Goal: Find specific page/section: Find specific page/section

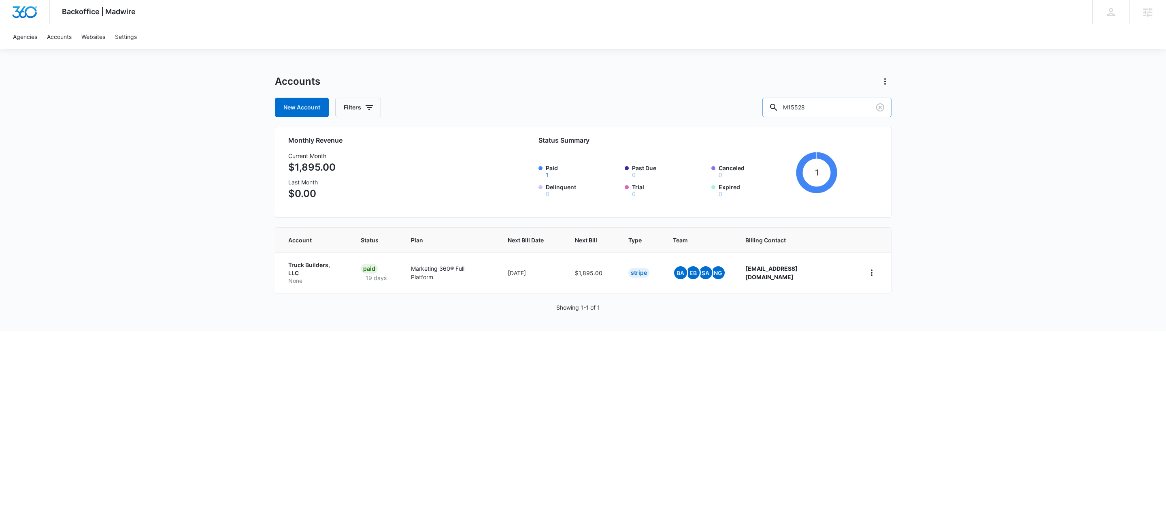
click at [837, 112] on input "M15528" at bounding box center [827, 107] width 129 height 19
type input "A1AN39030868c9bf9e9705b"
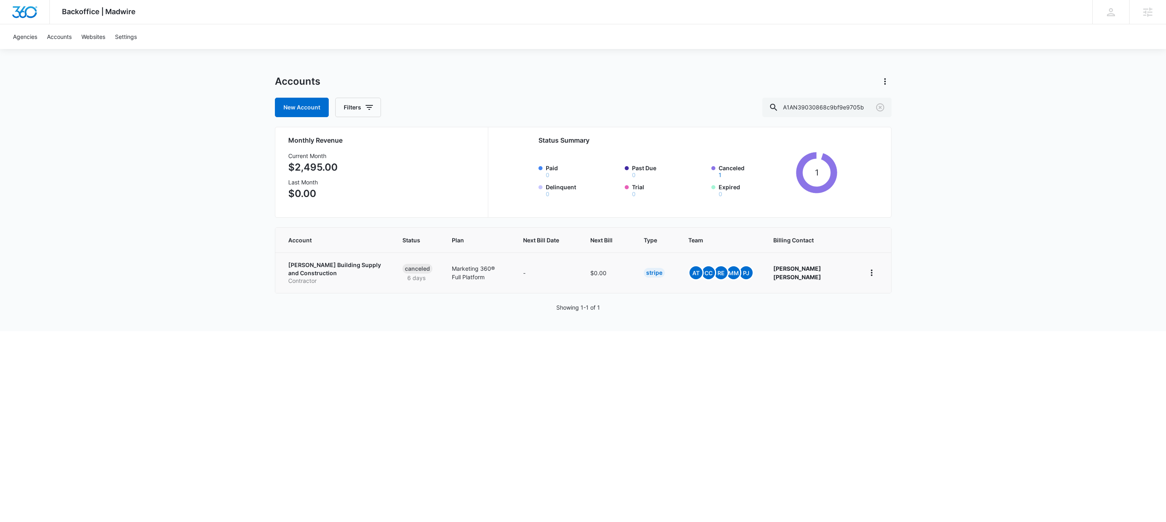
click at [315, 270] on p "Schwartz Building Supply and Construction" at bounding box center [335, 269] width 95 height 16
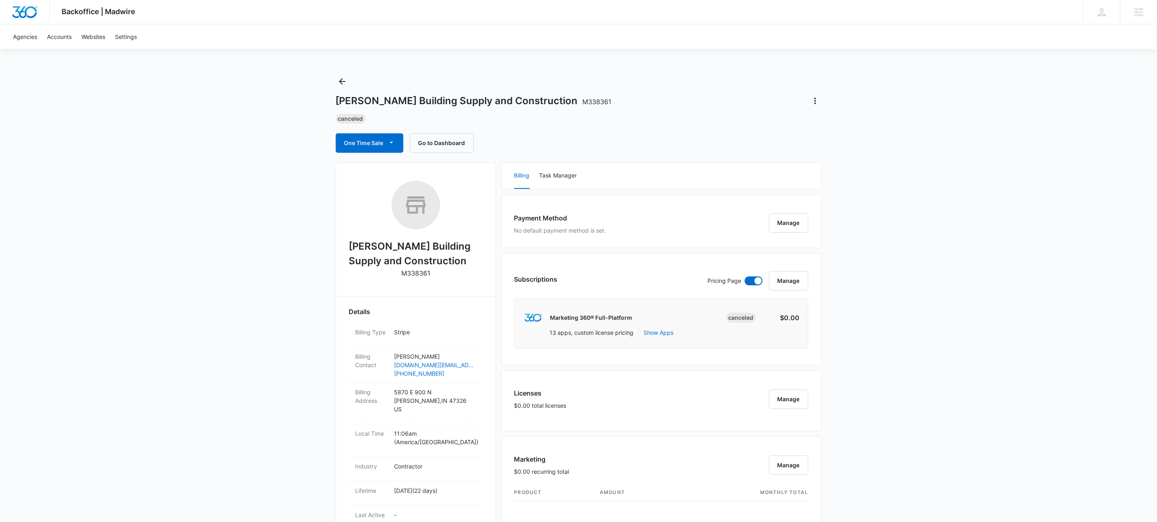
click at [419, 273] on p "M338361" at bounding box center [415, 273] width 29 height 10
copy p "M338361"
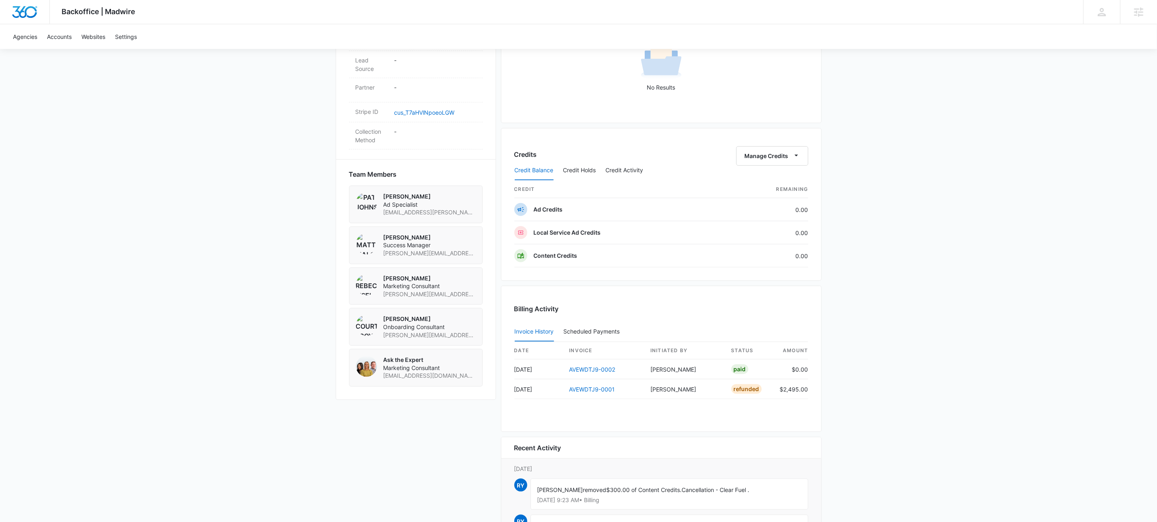
scroll to position [598, 0]
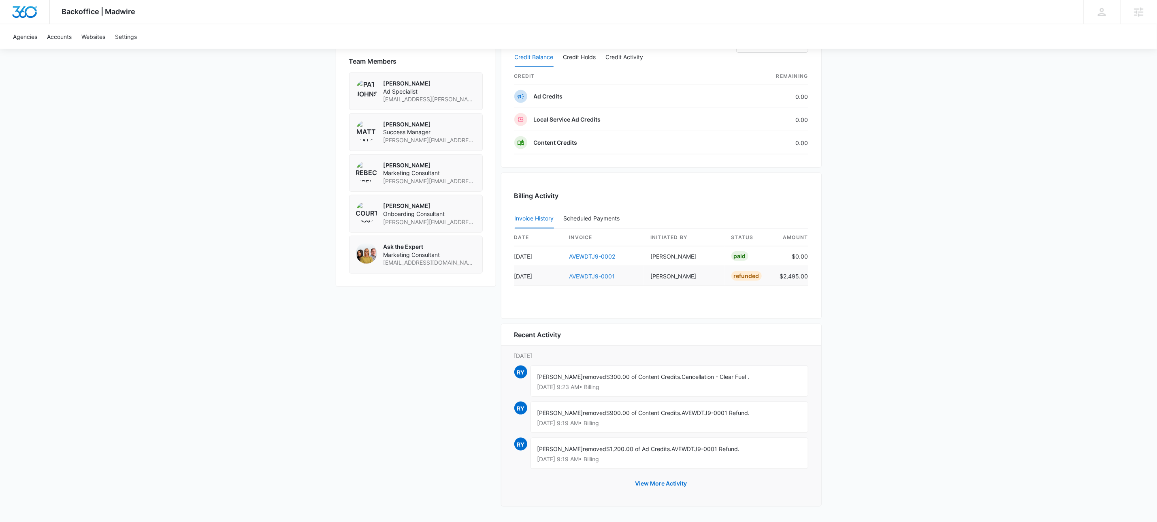
click at [591, 273] on link "AVEWDTJ9-0001" at bounding box center [592, 276] width 46 height 7
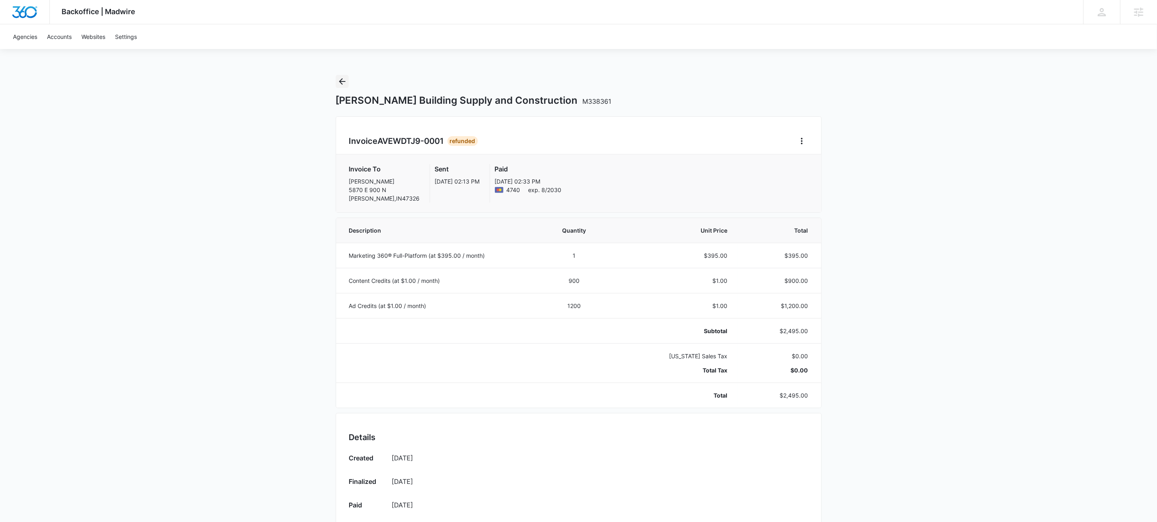
click at [345, 80] on icon "Back" at bounding box center [342, 82] width 10 height 10
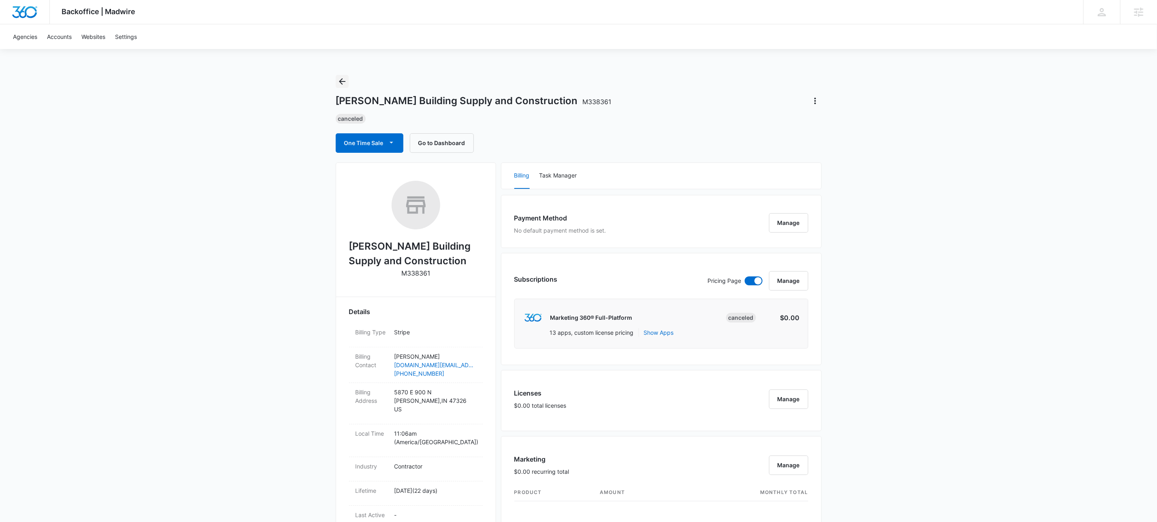
click at [343, 81] on icon "Back" at bounding box center [342, 82] width 10 height 10
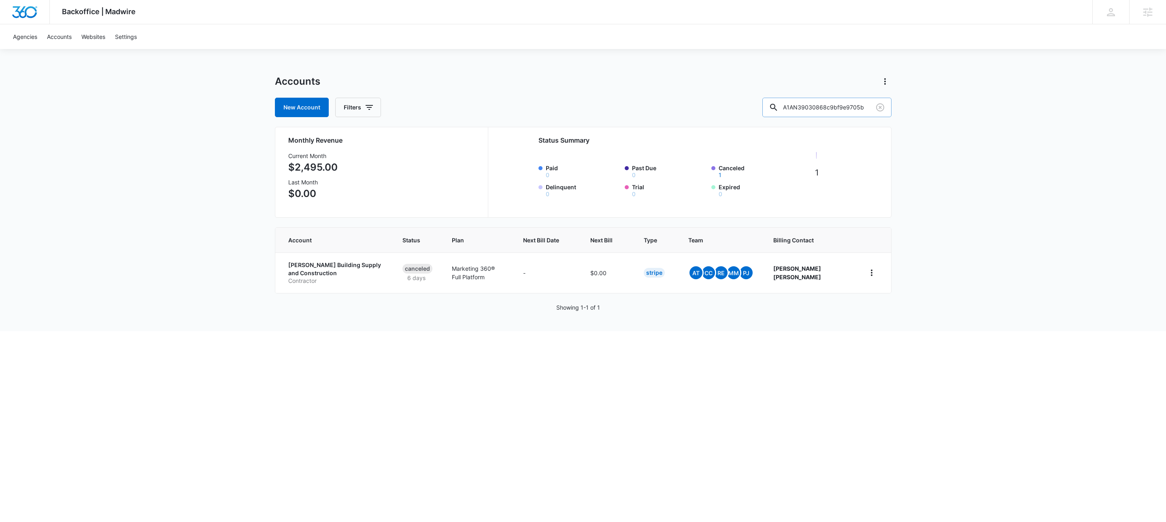
click at [823, 107] on input "A1AN39030868c9bf9e9705b" at bounding box center [827, 107] width 129 height 19
click at [824, 107] on input "A1AN39030868c9bf9e9705b" at bounding box center [827, 107] width 129 height 19
paste input "https://dashboard.stripe.com/acct_1IimYUA4n8RTgNjU/customers/cus_SRIh4FLwo3kLmR"
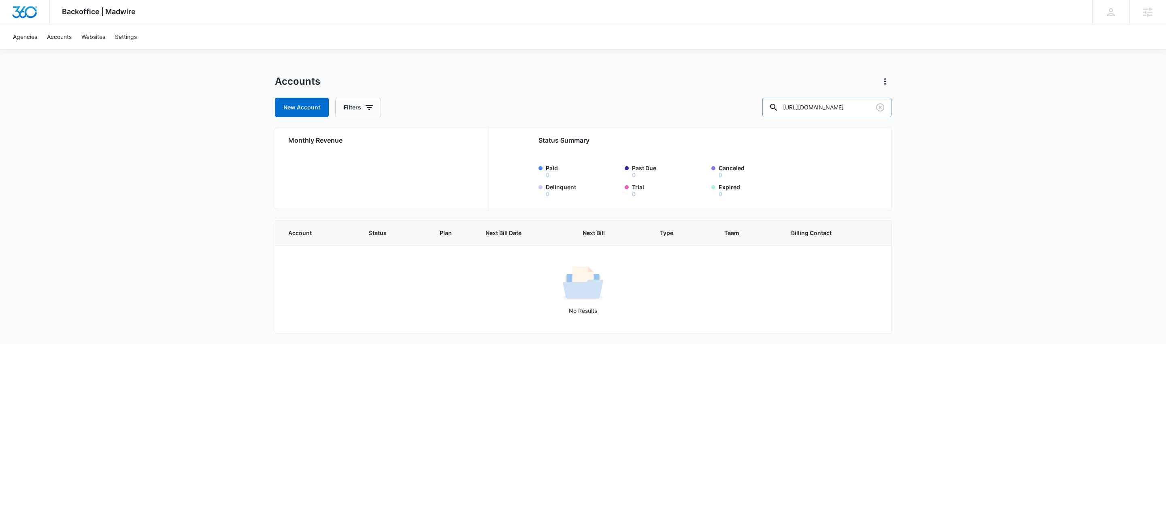
click at [843, 104] on input "https://dashboard.stripe.com/acct_1IimYUA4n8RTgNjU/customers/cus_SRIh4FLwo3kLmR" at bounding box center [827, 107] width 129 height 19
paste input "A1AN7578746840cd12cd36b"
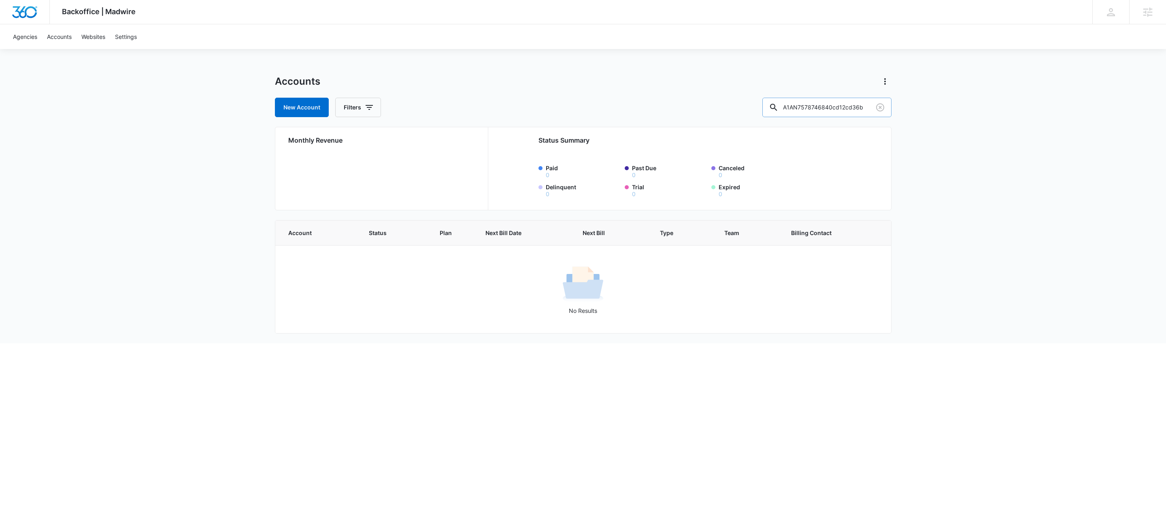
type input "A1AN7578746840cd12cd36b"
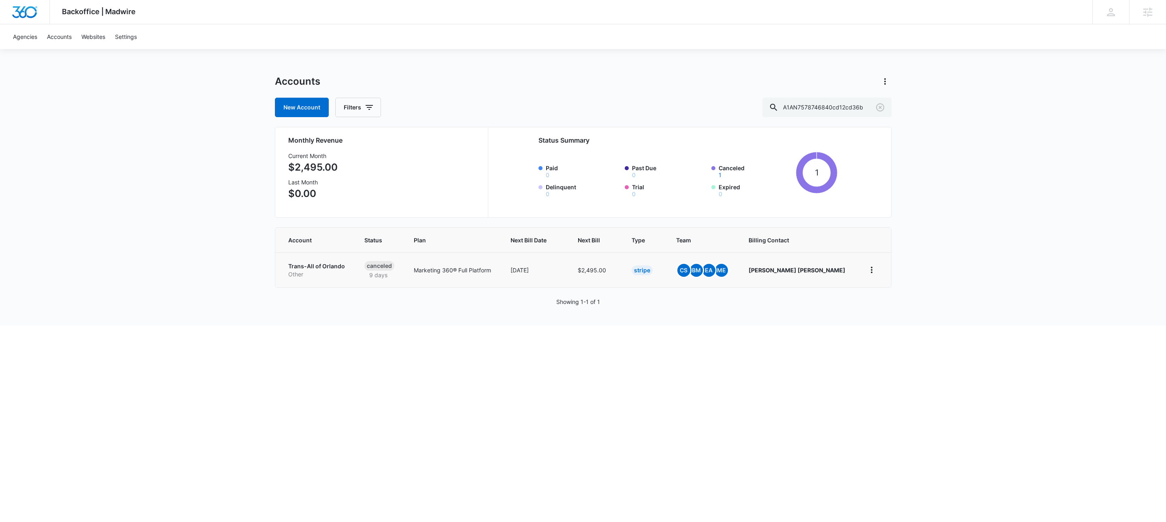
click at [326, 269] on p "Trans-All of Orlando" at bounding box center [316, 266] width 57 height 8
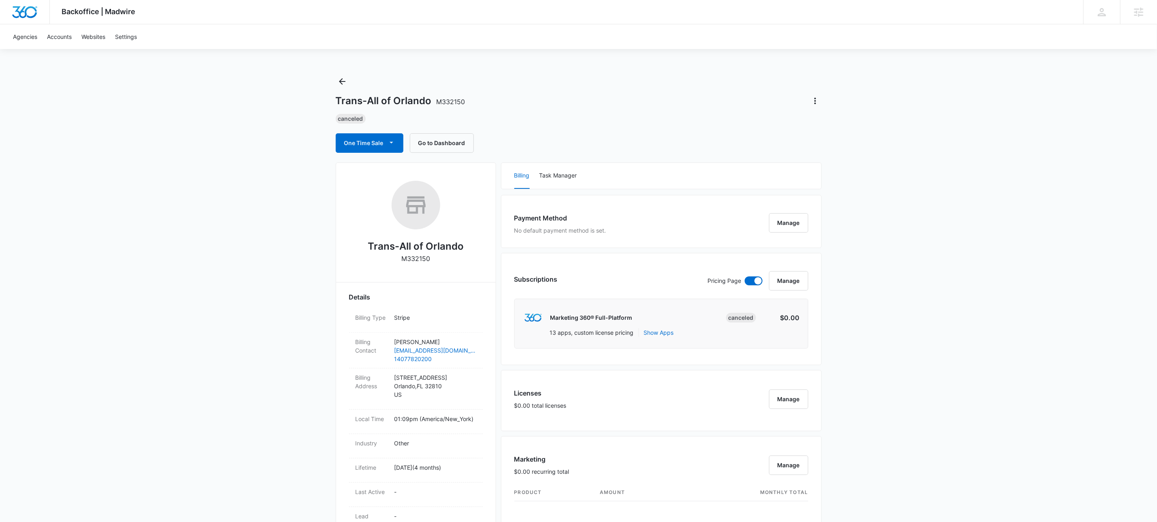
click at [428, 258] on p "M332150" at bounding box center [415, 259] width 29 height 10
copy p "M332150"
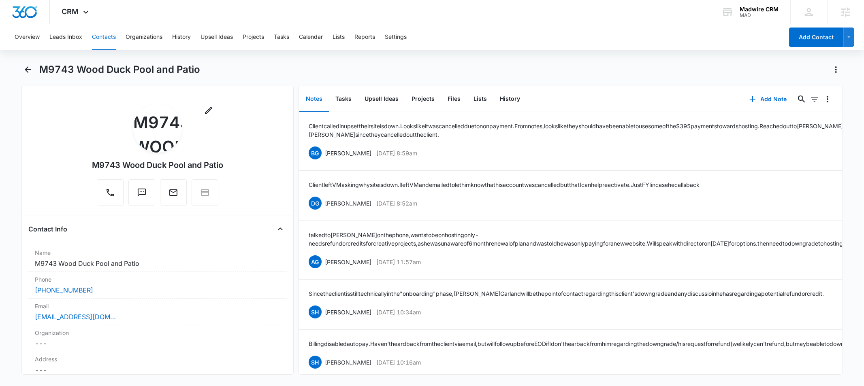
drag, startPoint x: 559, startPoint y: 61, endPoint x: 564, endPoint y: 63, distance: 6.2
click at [559, 61] on div "Overview Leads Inbox Contacts Organizations History Upsell Ideas Projects Tasks…" at bounding box center [432, 204] width 864 height 360
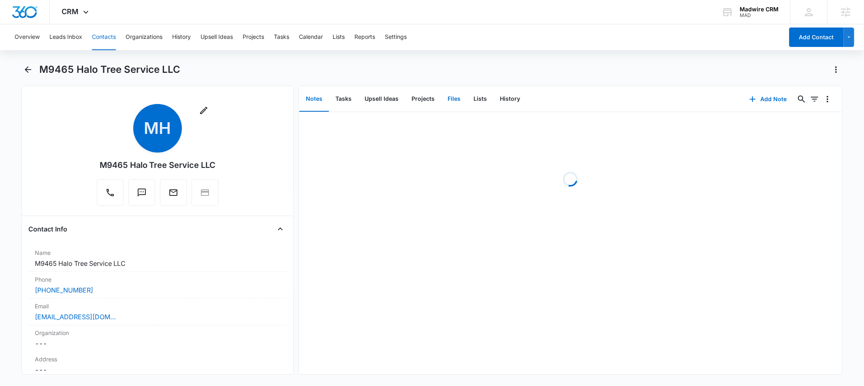
click at [455, 99] on button "Files" at bounding box center [454, 99] width 26 height 25
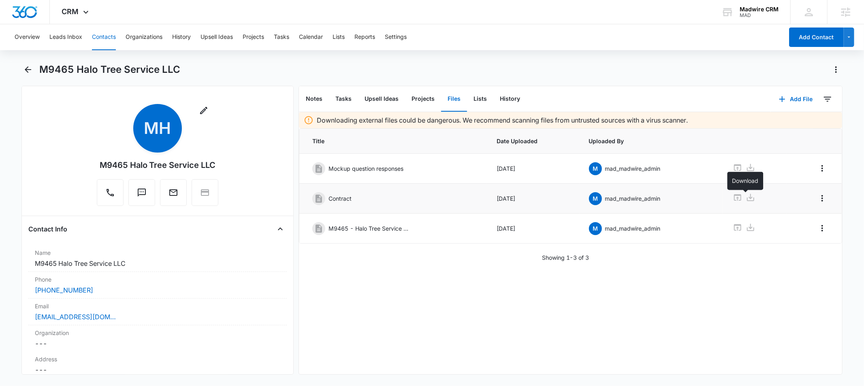
click at [747, 200] on icon at bounding box center [751, 198] width 10 height 10
click at [371, 229] on p "M9465 - Halo Tree Service LLC - Eric Reese.pdf" at bounding box center [368, 228] width 81 height 9
click at [746, 231] on icon at bounding box center [751, 228] width 10 height 10
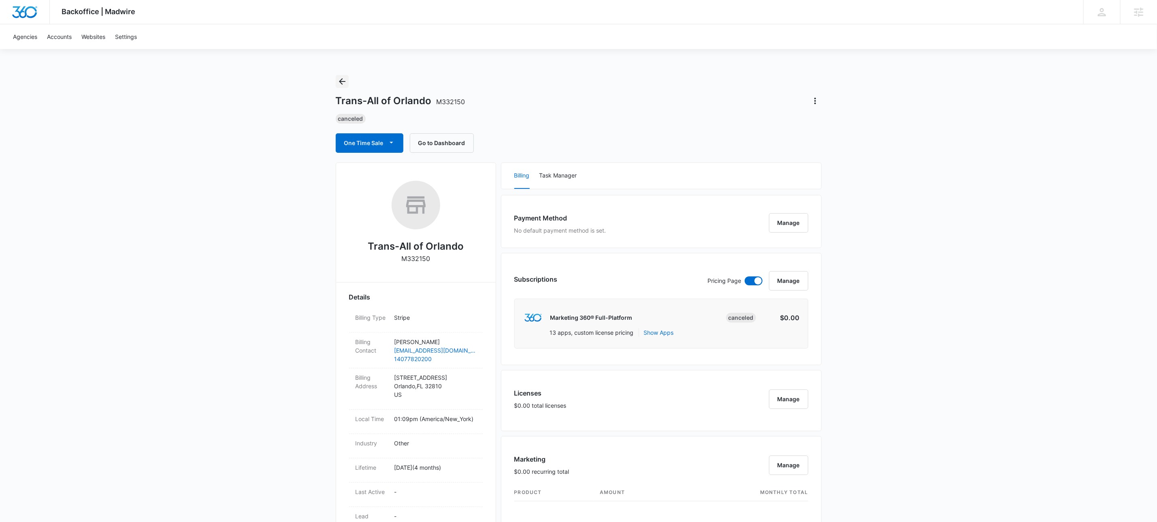
click at [337, 82] on icon "Back" at bounding box center [342, 82] width 10 height 10
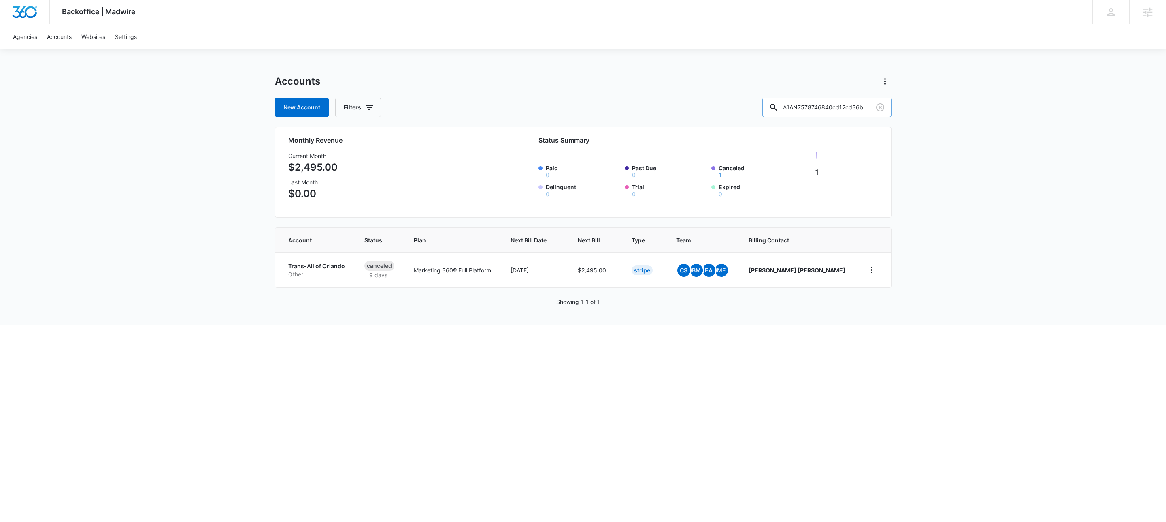
click at [840, 104] on input "A1AN7578746840cd12cd36b" at bounding box center [827, 107] width 129 height 19
paste input "M9465"
type input "M9465"
click at [328, 266] on p "Halo Tree Service" at bounding box center [313, 266] width 50 height 8
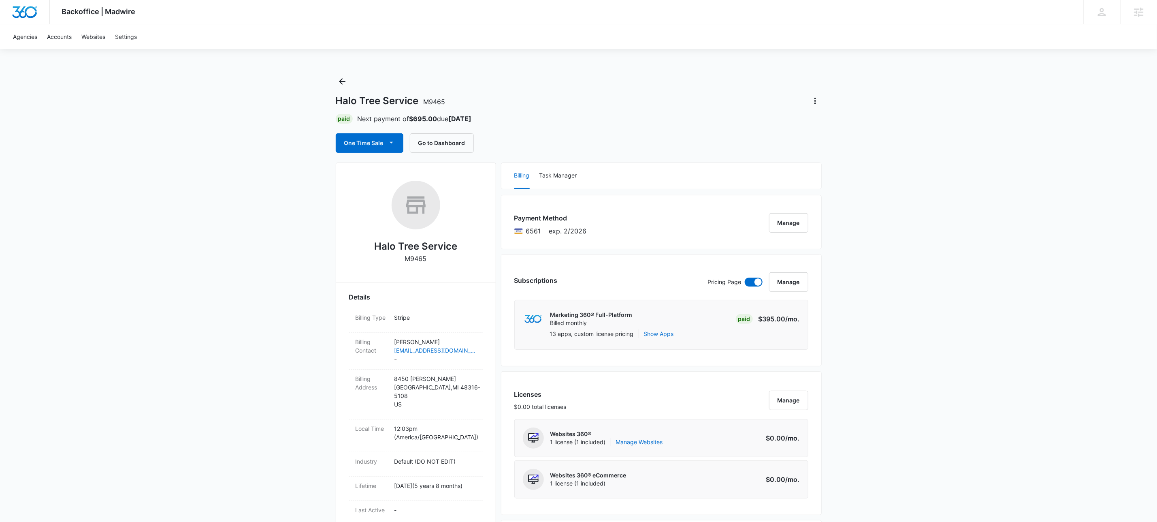
drag, startPoint x: 304, startPoint y: 229, endPoint x: 326, endPoint y: 231, distance: 22.0
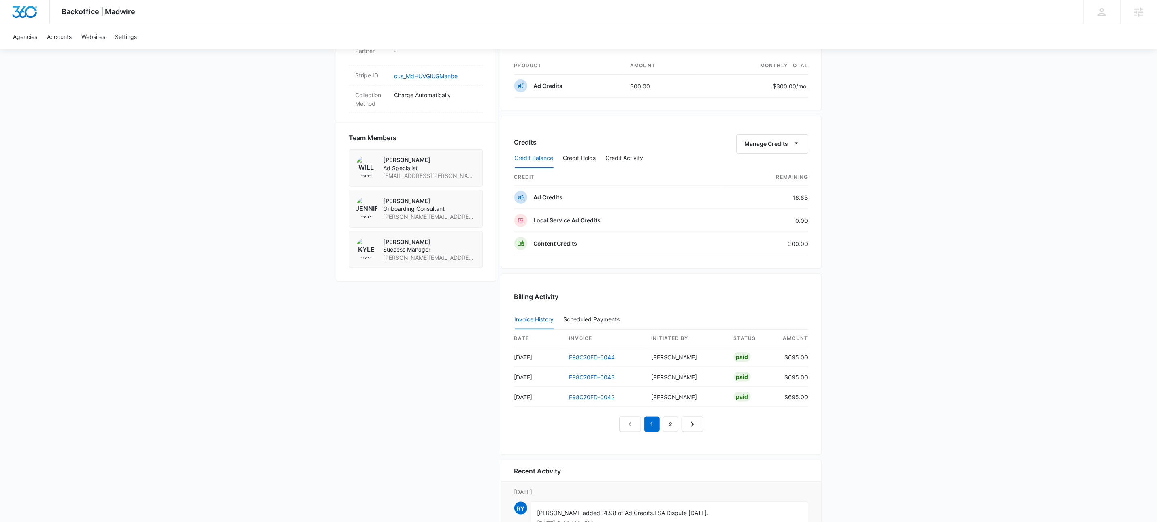
scroll to position [580, 0]
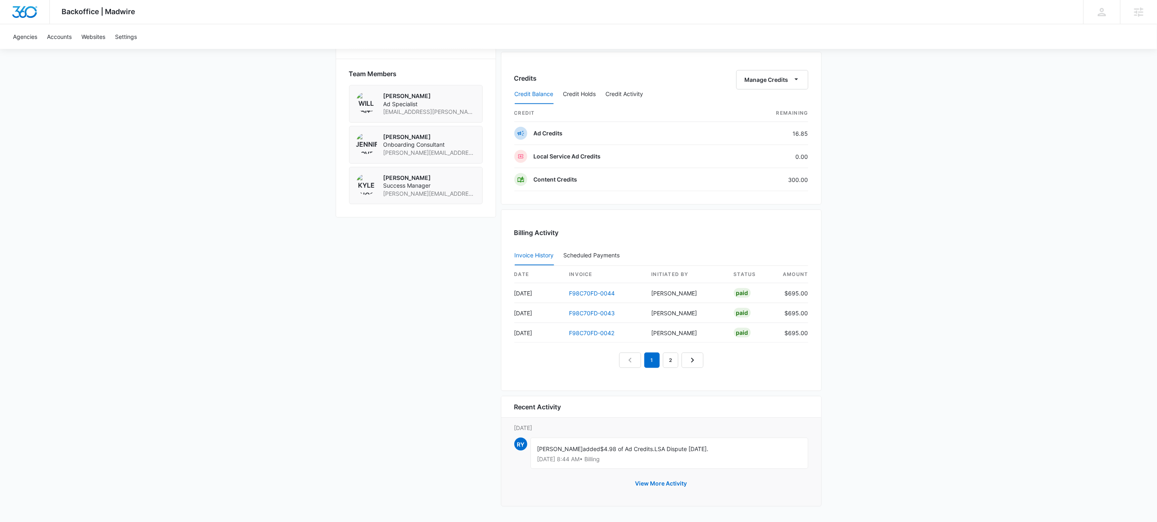
click at [658, 480] on button "View More Activity" at bounding box center [661, 482] width 68 height 19
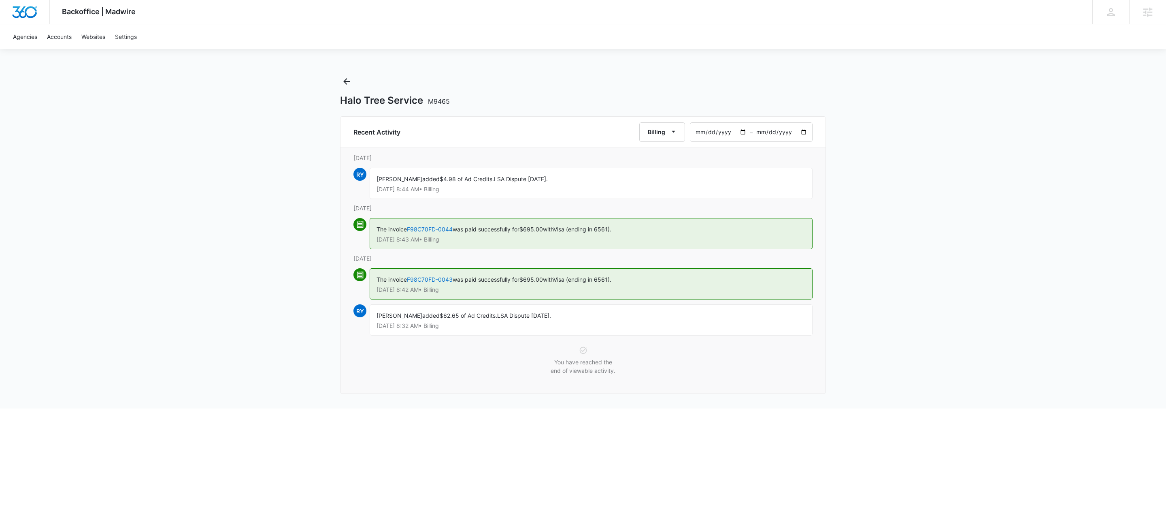
click at [745, 132] on input "2025-08-10" at bounding box center [721, 132] width 60 height 19
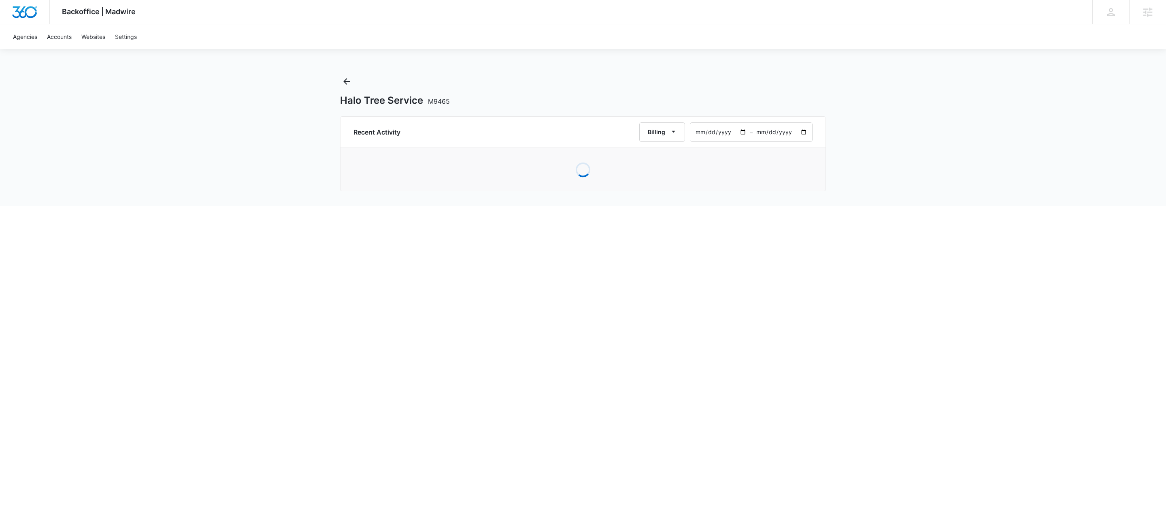
type input "2023-10-10"
click at [858, 97] on div "Backoffice | Madwire Apps Settings KW Kait Weagraff kaitlyn.weagraff@madwire.co…" at bounding box center [583, 103] width 1166 height 206
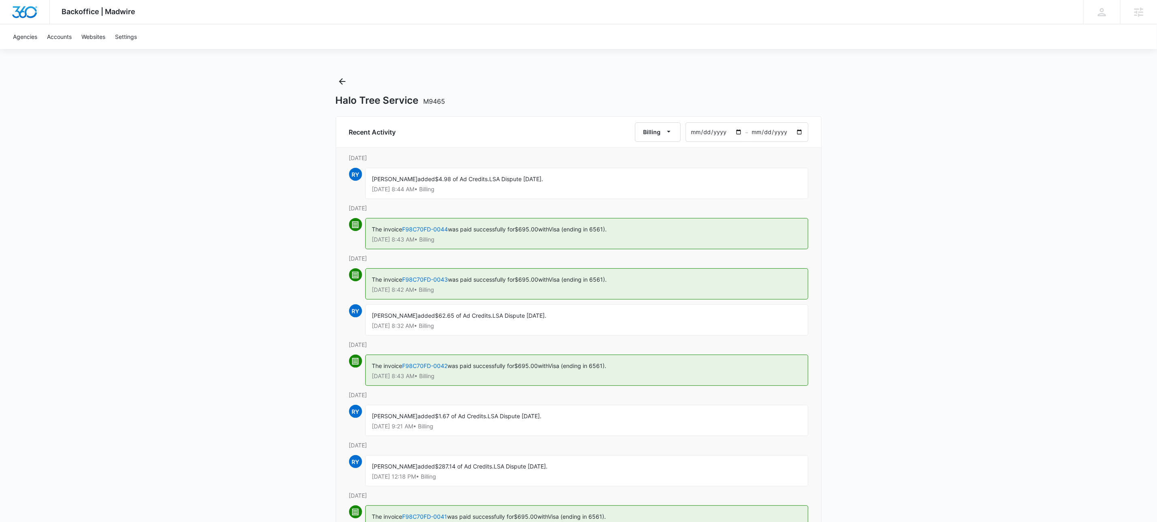
click at [804, 130] on input "2025-10-09" at bounding box center [778, 132] width 60 height 19
click at [795, 133] on input "2025-10-09" at bounding box center [778, 132] width 60 height 19
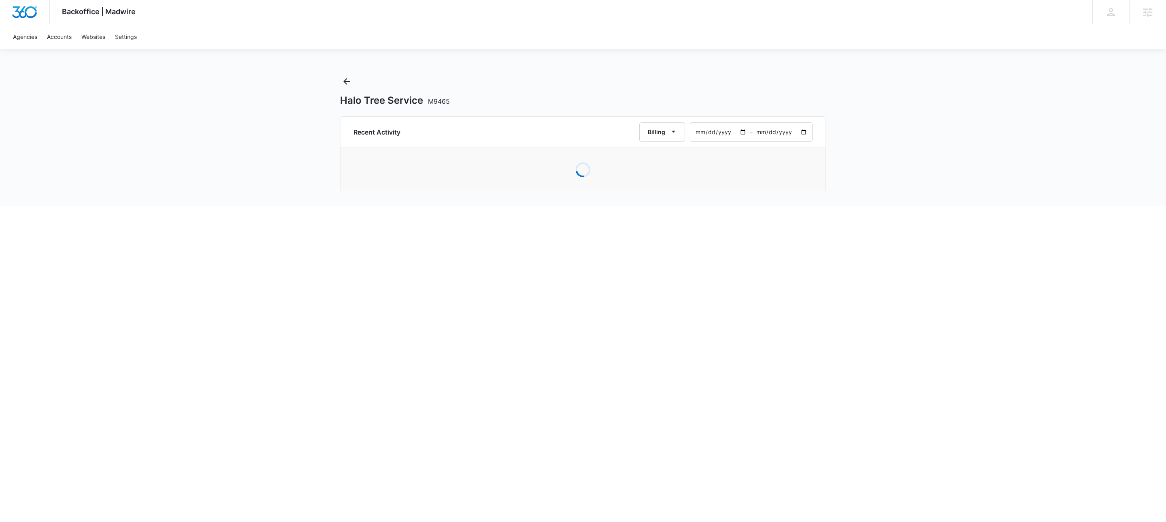
type input "2023-12-09"
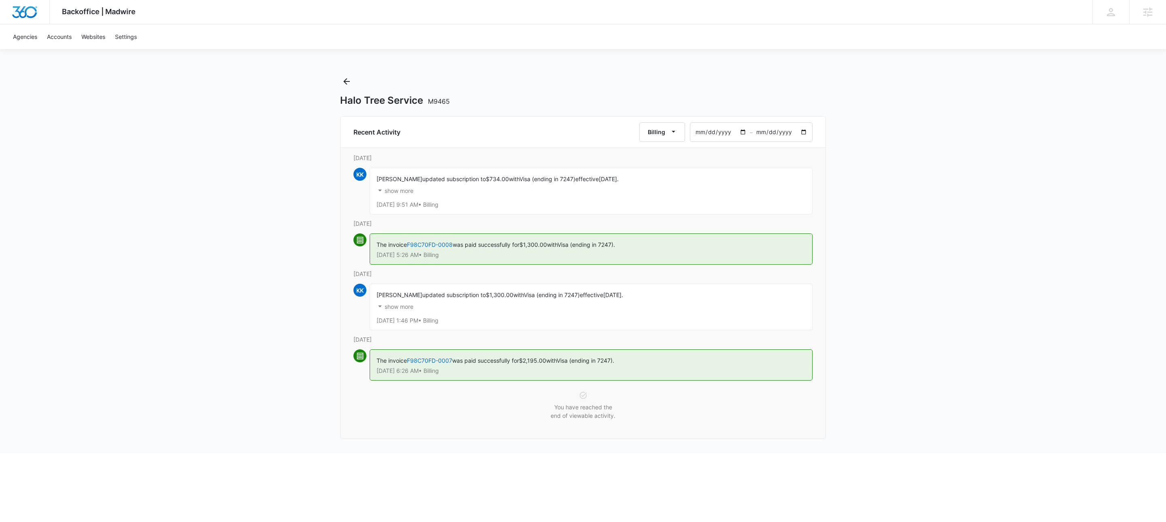
click at [410, 190] on p "show more" at bounding box center [399, 191] width 29 height 6
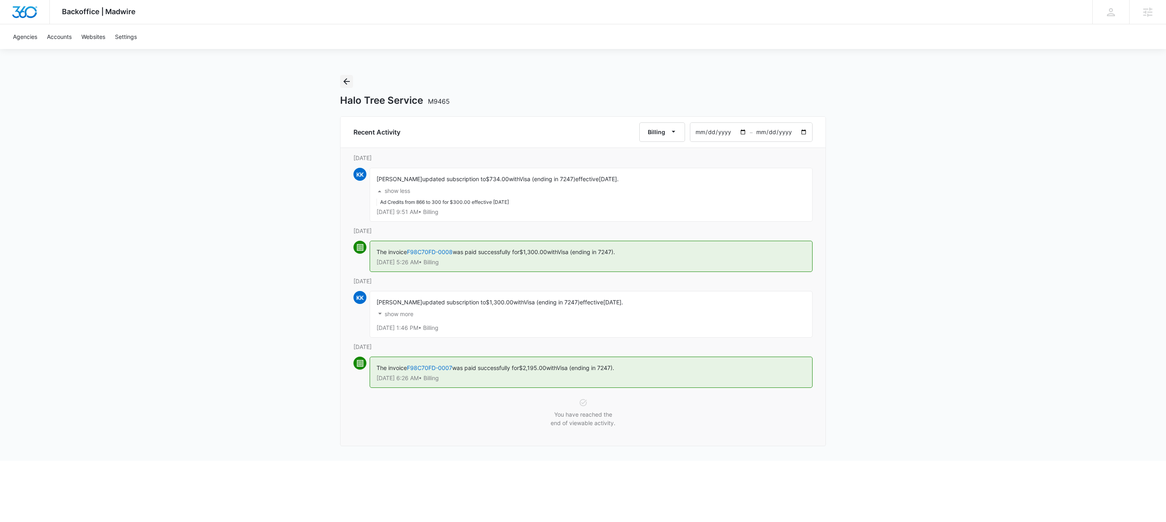
click at [344, 82] on icon "Back" at bounding box center [347, 82] width 10 height 10
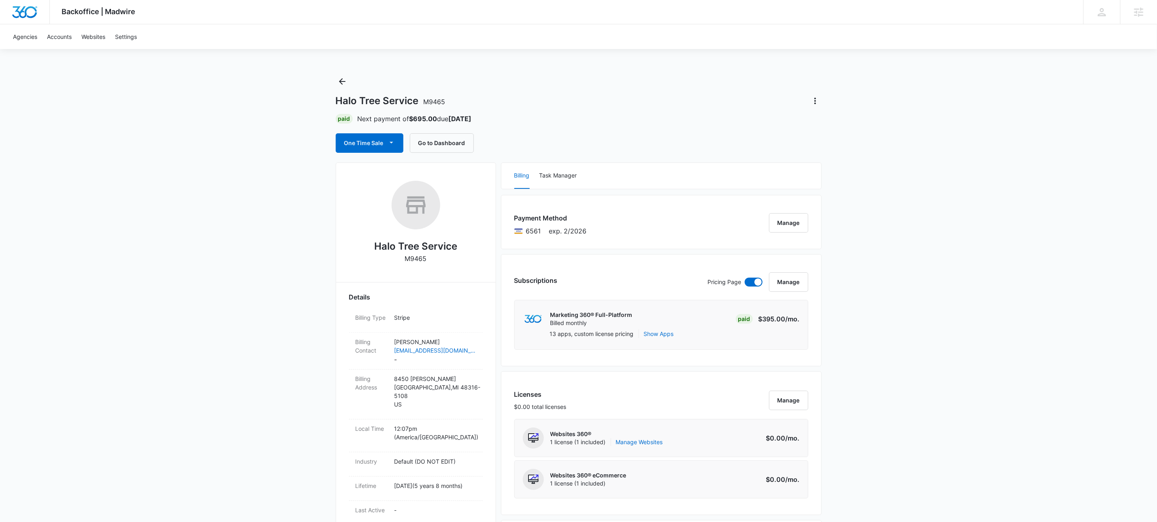
click at [337, 80] on icon "Back" at bounding box center [342, 82] width 10 height 10
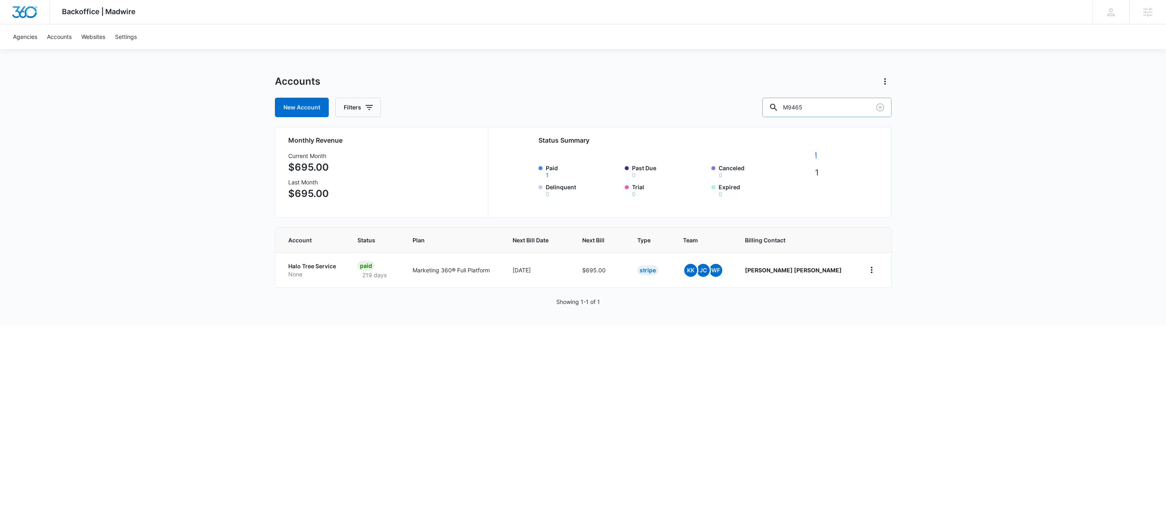
click at [811, 111] on input "M9465" at bounding box center [827, 107] width 129 height 19
click at [812, 111] on input "M9465" at bounding box center [827, 107] width 129 height 19
paste input "300"
type input "M9300"
click at [322, 273] on p "None" at bounding box center [318, 274] width 60 height 8
